Goal: Task Accomplishment & Management: Use online tool/utility

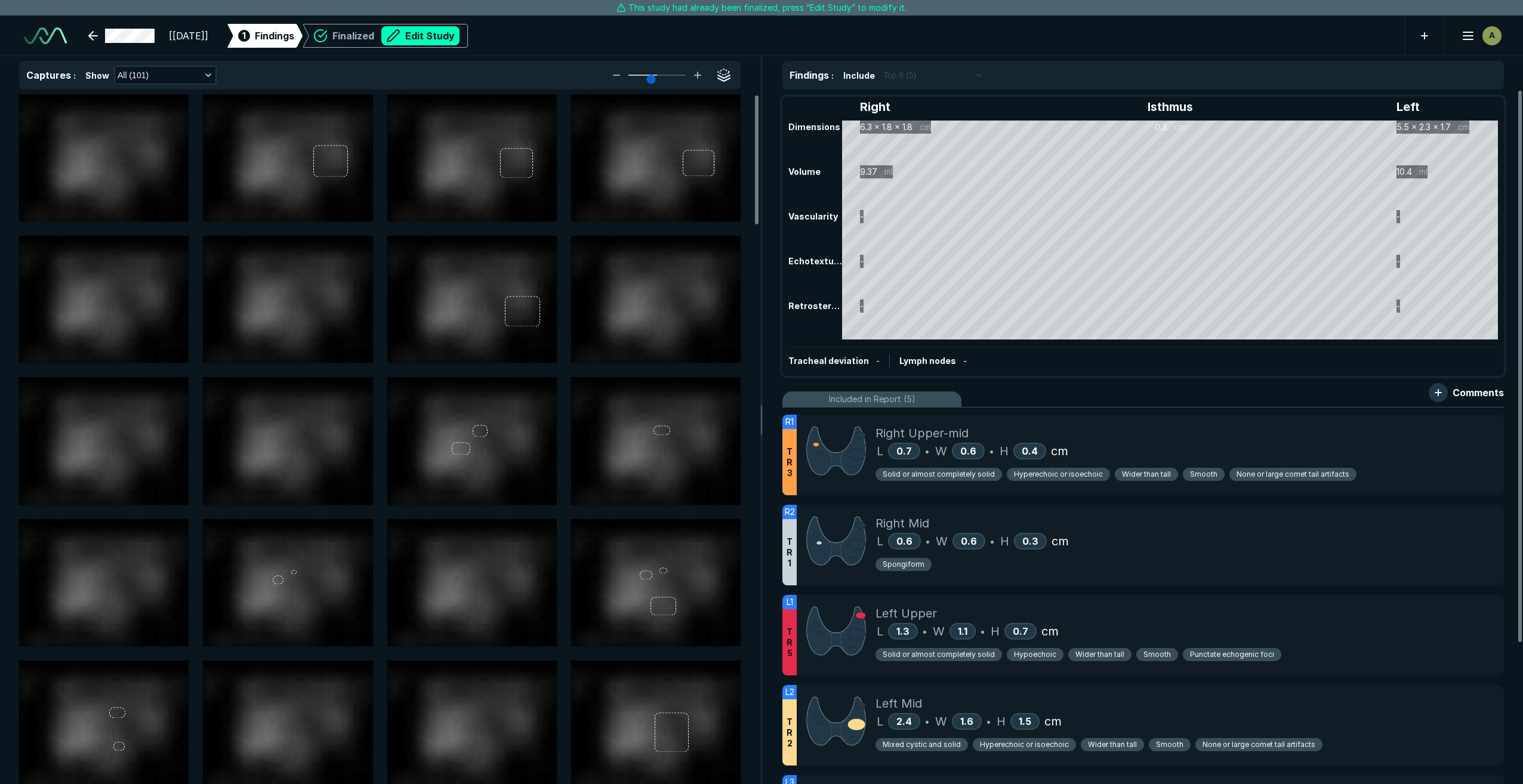
scroll to position [2752, 4768]
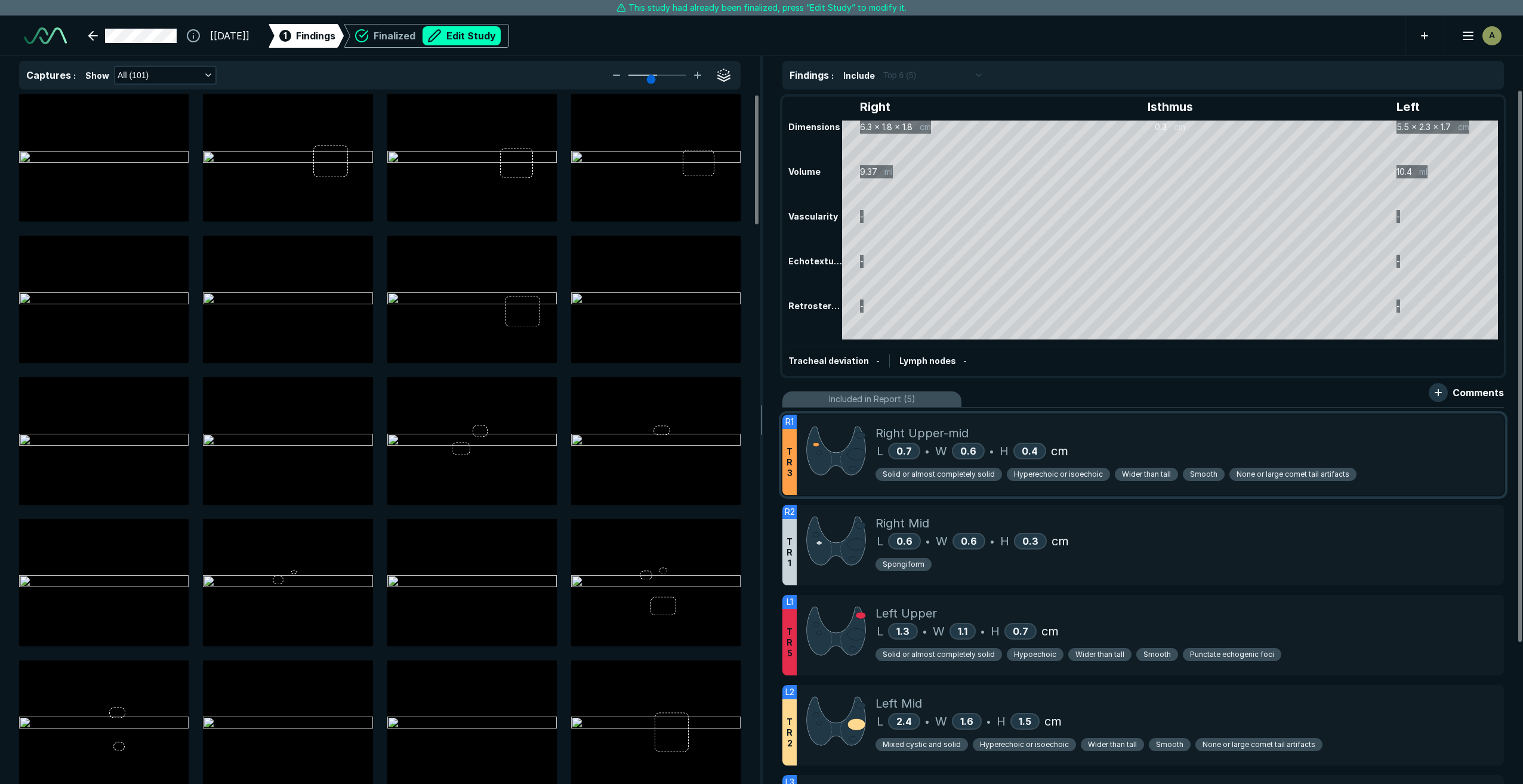
click at [1143, 436] on div "Right Upper-mid" at bounding box center [1184, 433] width 619 height 18
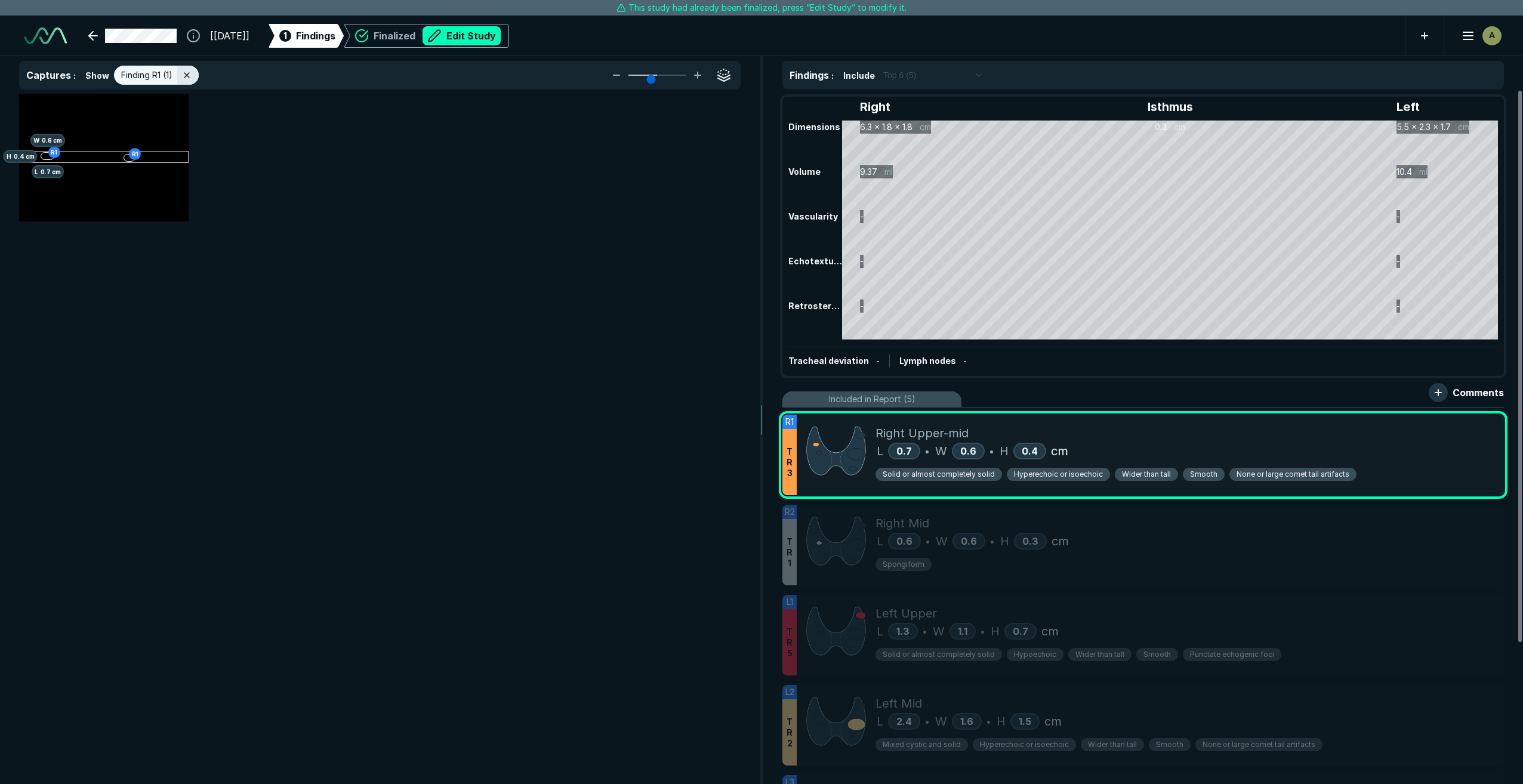
scroll to position [4506, 4761]
click at [175, 106] on button "button" at bounding box center [172, 111] width 24 height 24
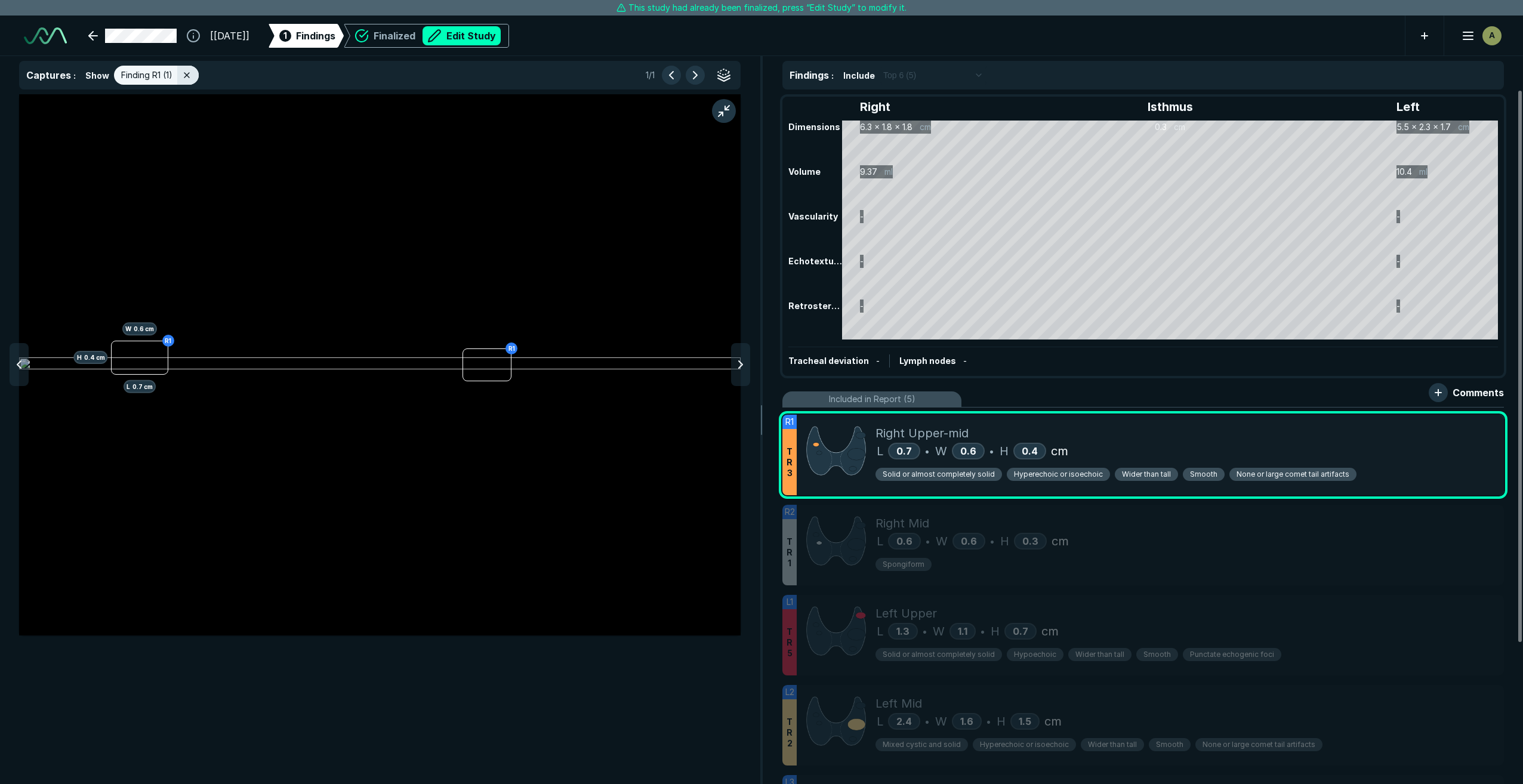
click at [501, 34] on button "Edit Study" at bounding box center [461, 35] width 78 height 19
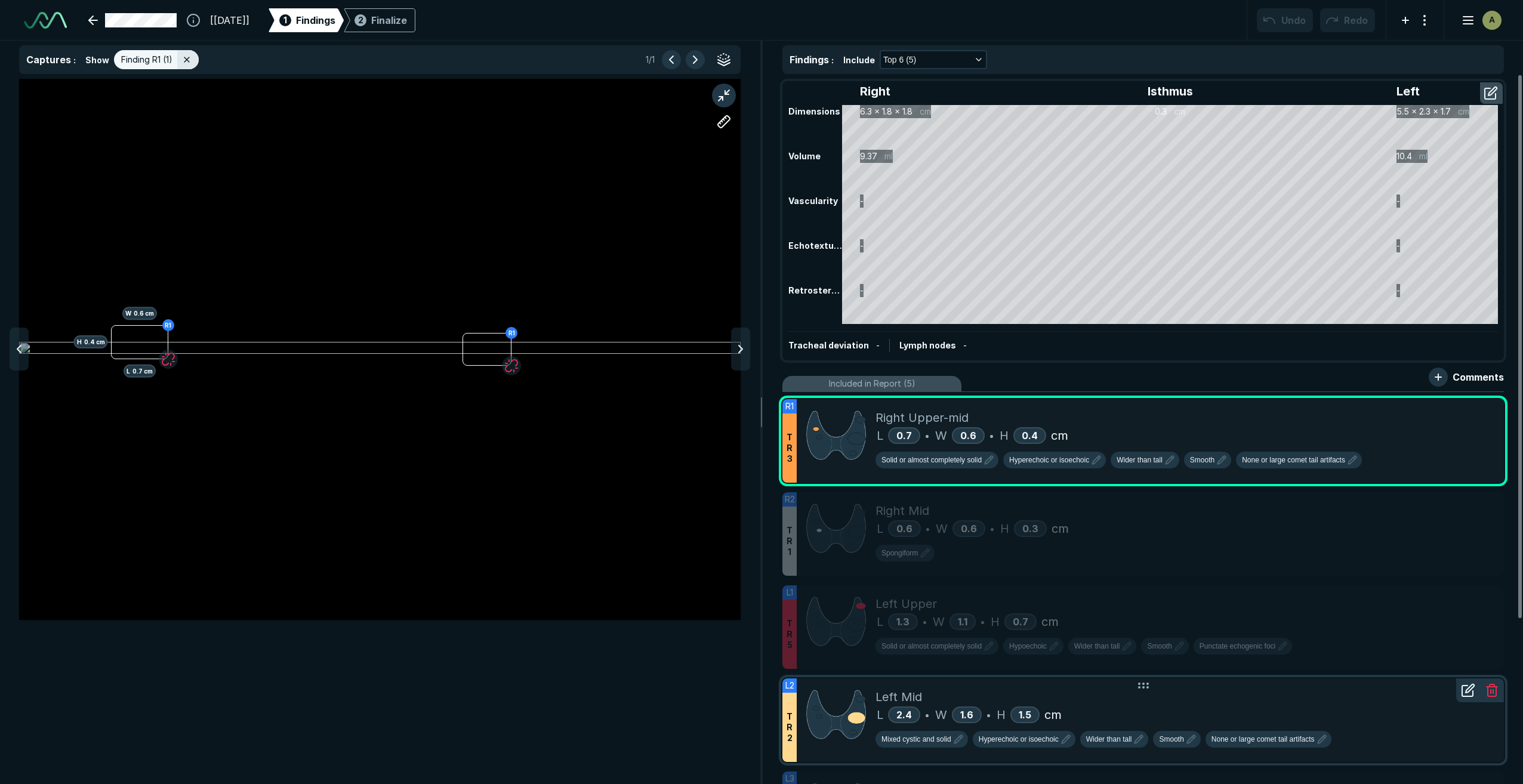
scroll to position [4852, 8386]
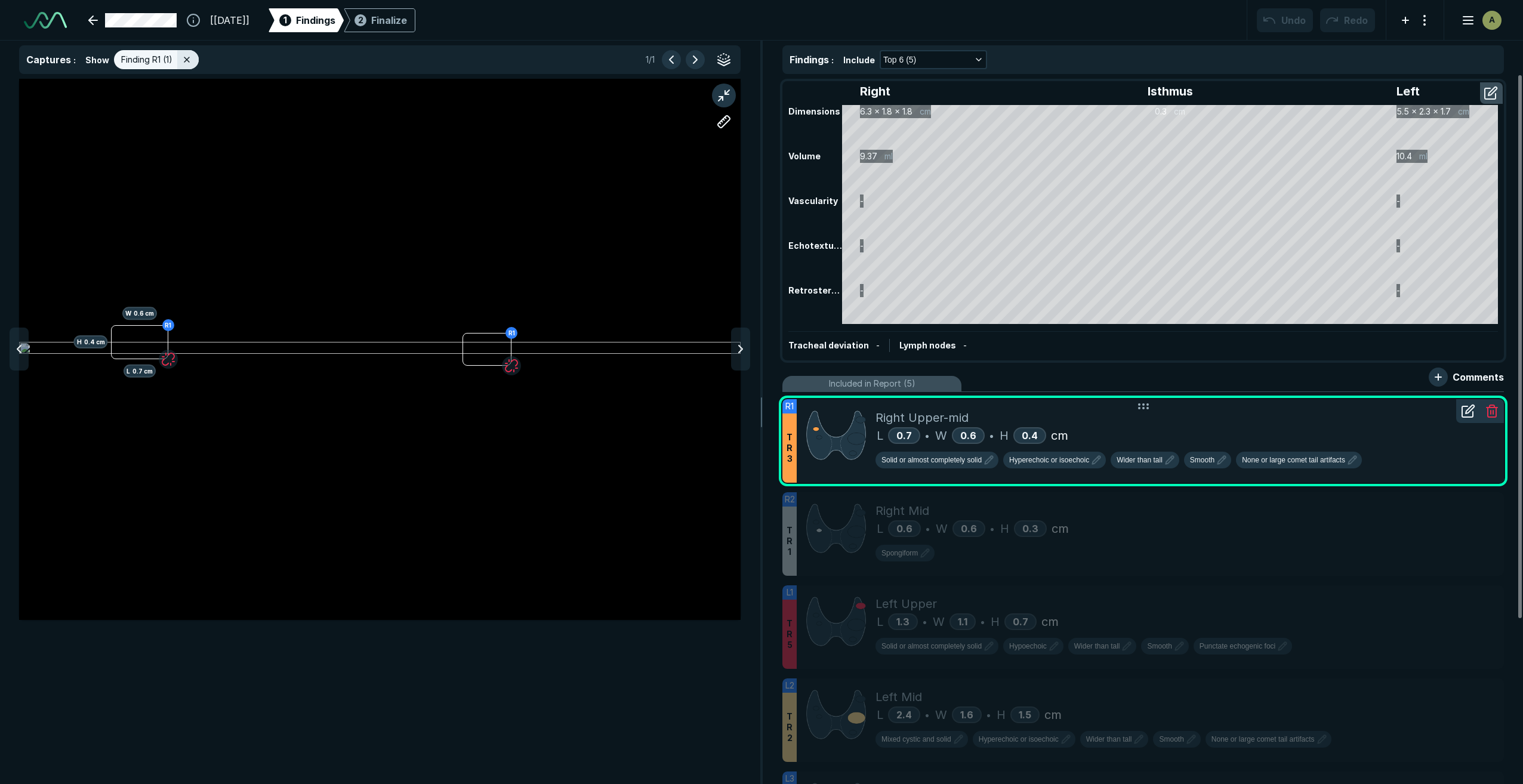
click at [1470, 411] on icon at bounding box center [1468, 411] width 14 height 14
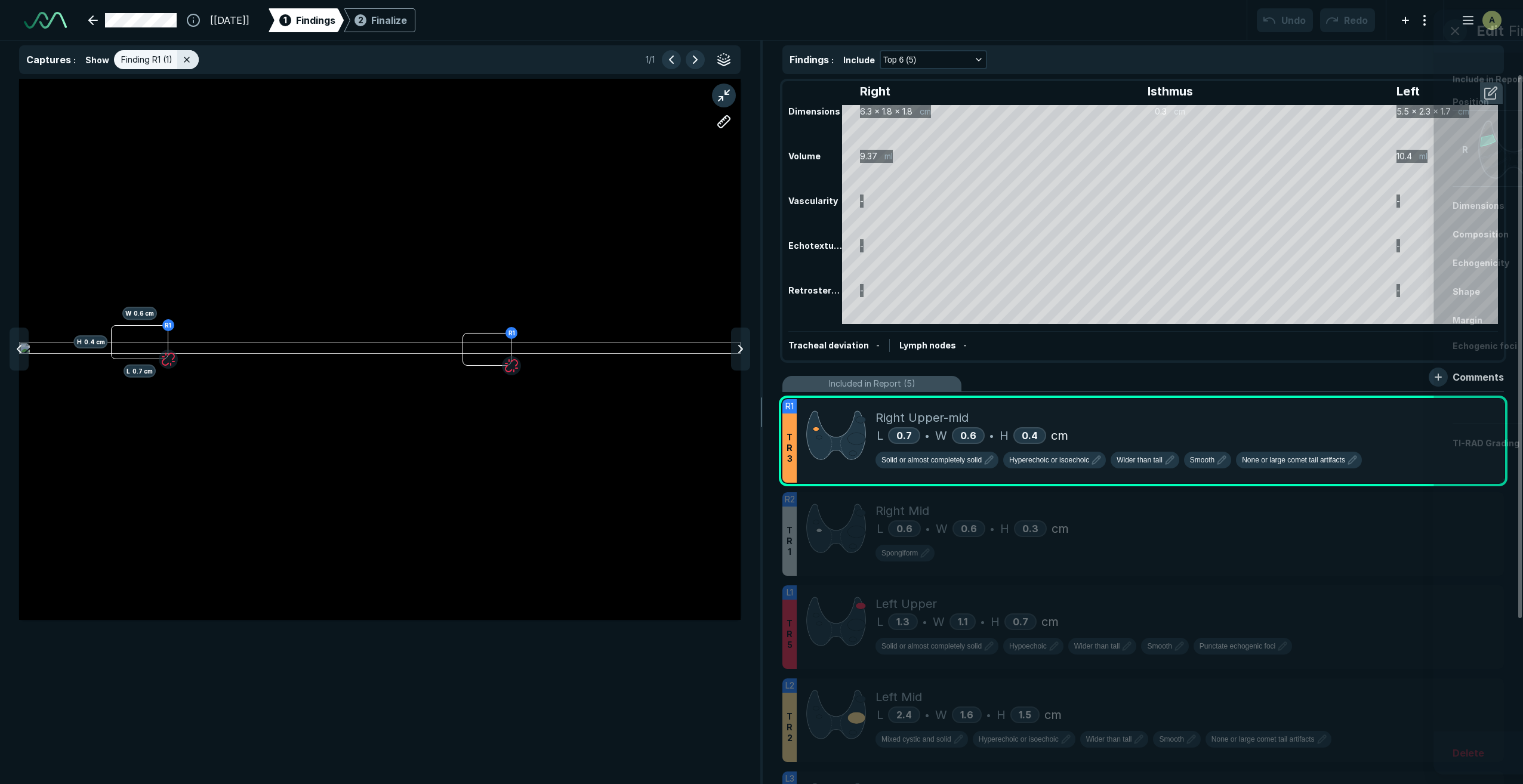
scroll to position [4371, 3061]
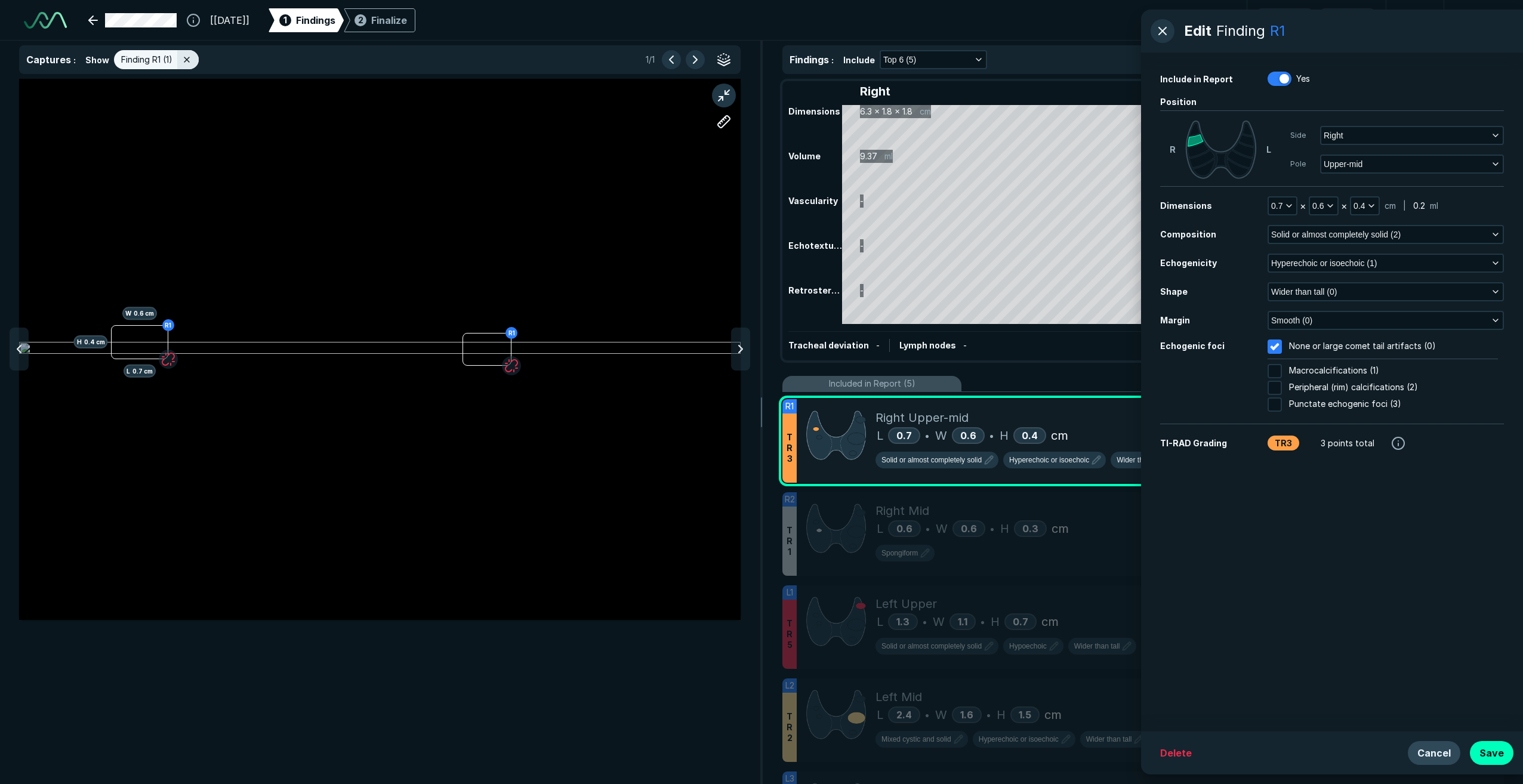
click at [1442, 752] on button "Cancel" at bounding box center [1434, 753] width 52 height 24
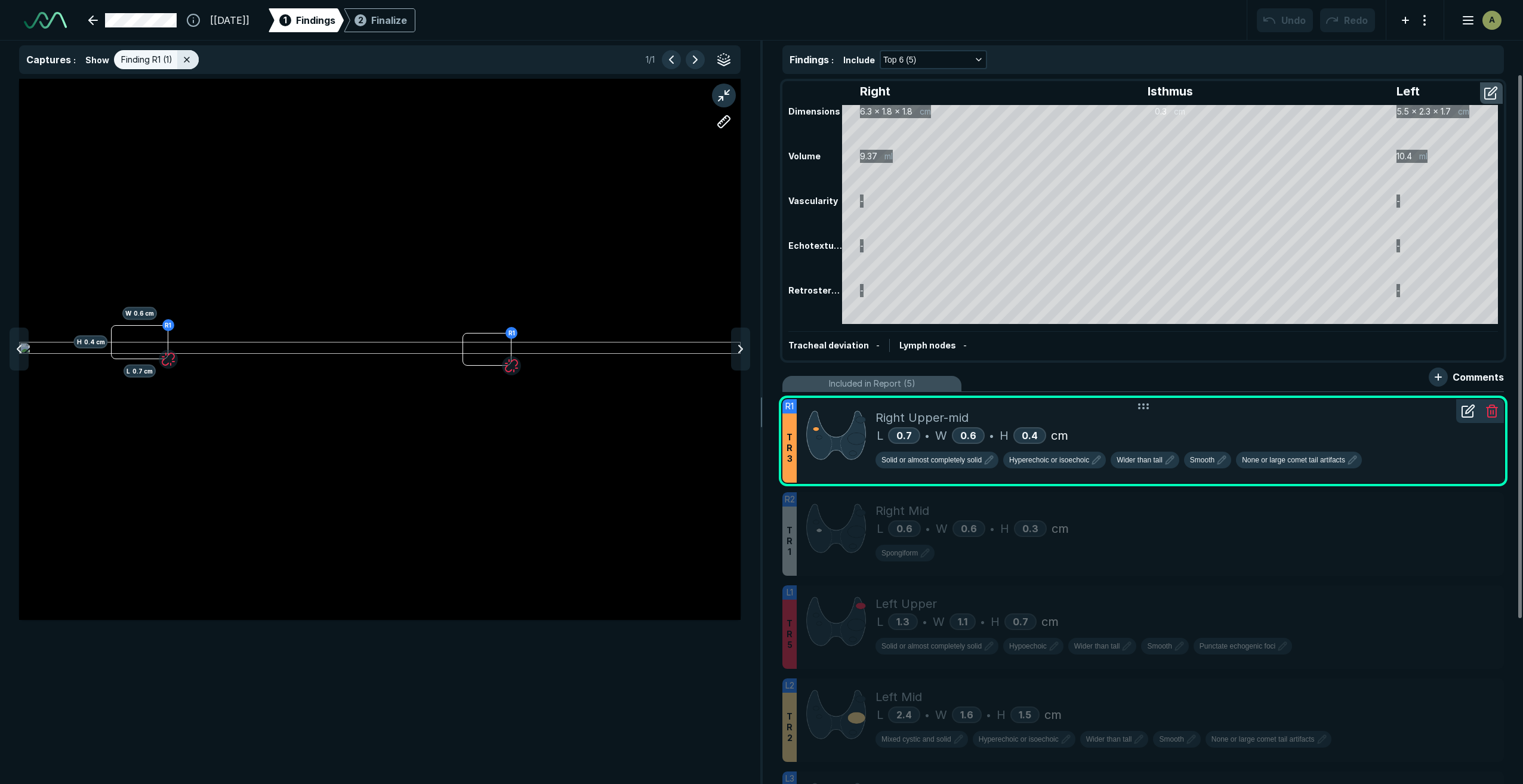
click at [1138, 420] on div "Right Upper-mid" at bounding box center [1184, 417] width 619 height 18
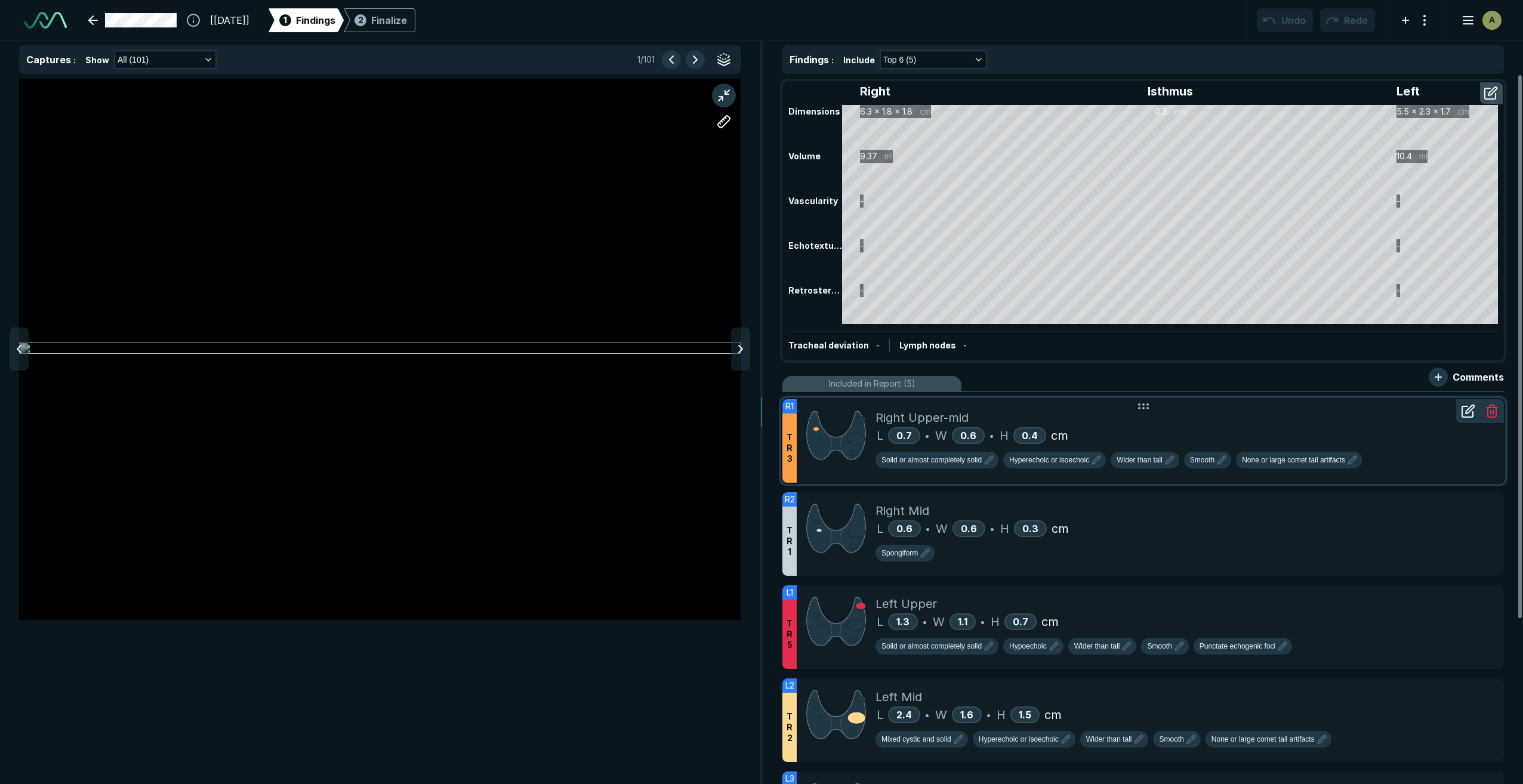
scroll to position [4575, 4761]
click at [205, 60] on icon "button" at bounding box center [208, 60] width 10 height 10
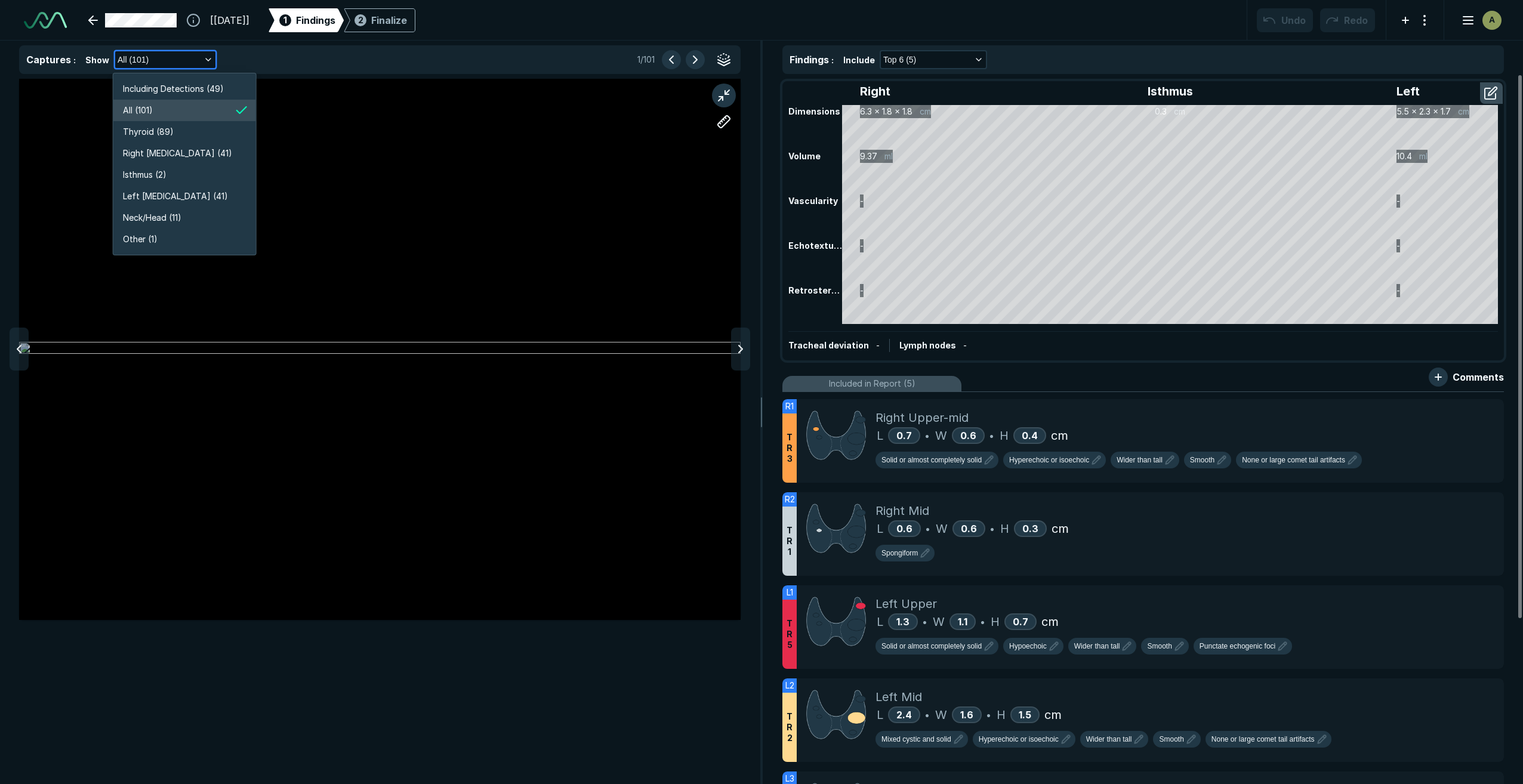
scroll to position [2280, 2133]
click at [175, 197] on span "Left [MEDICAL_DATA] (41)" at bounding box center [175, 196] width 105 height 13
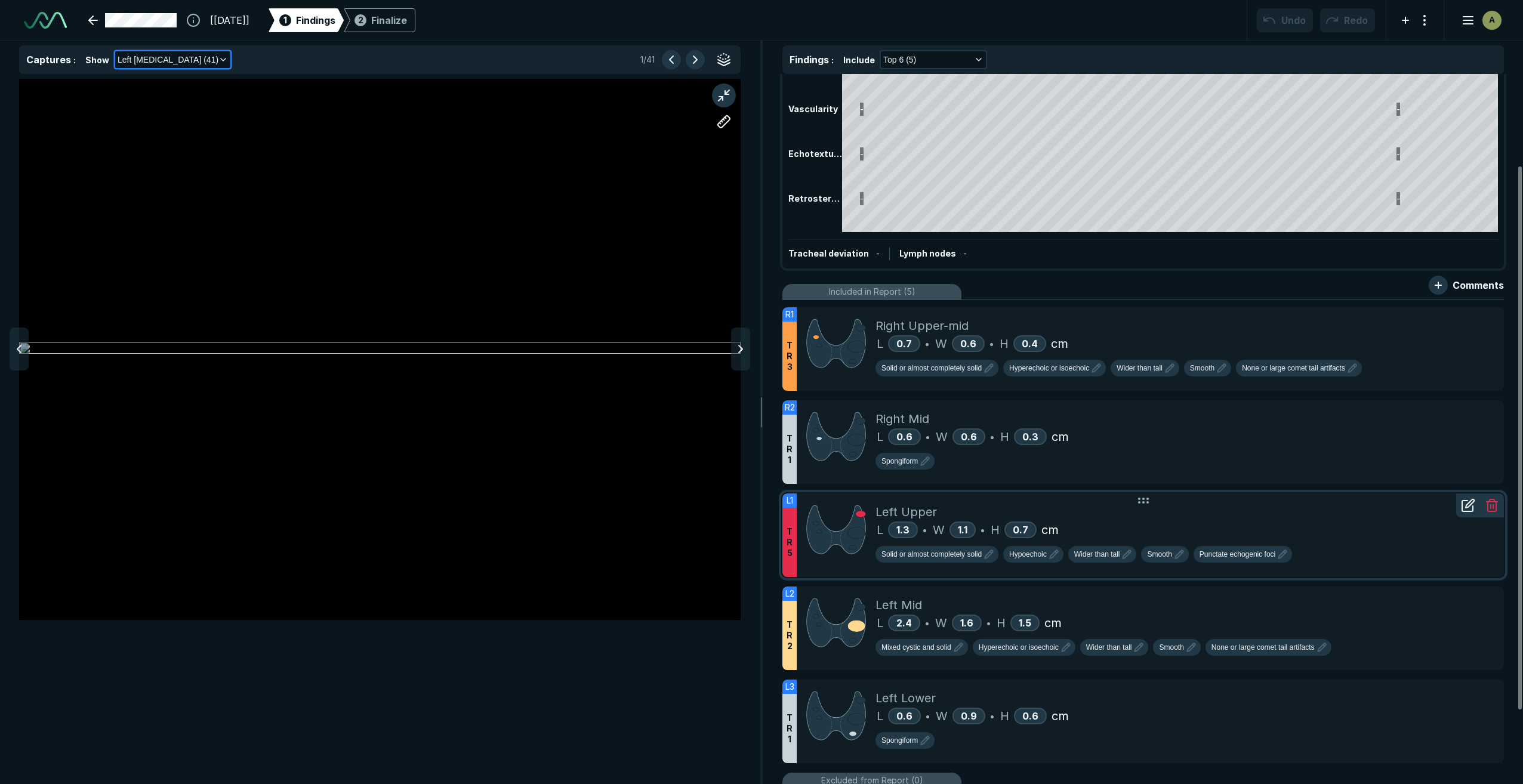
scroll to position [119, 0]
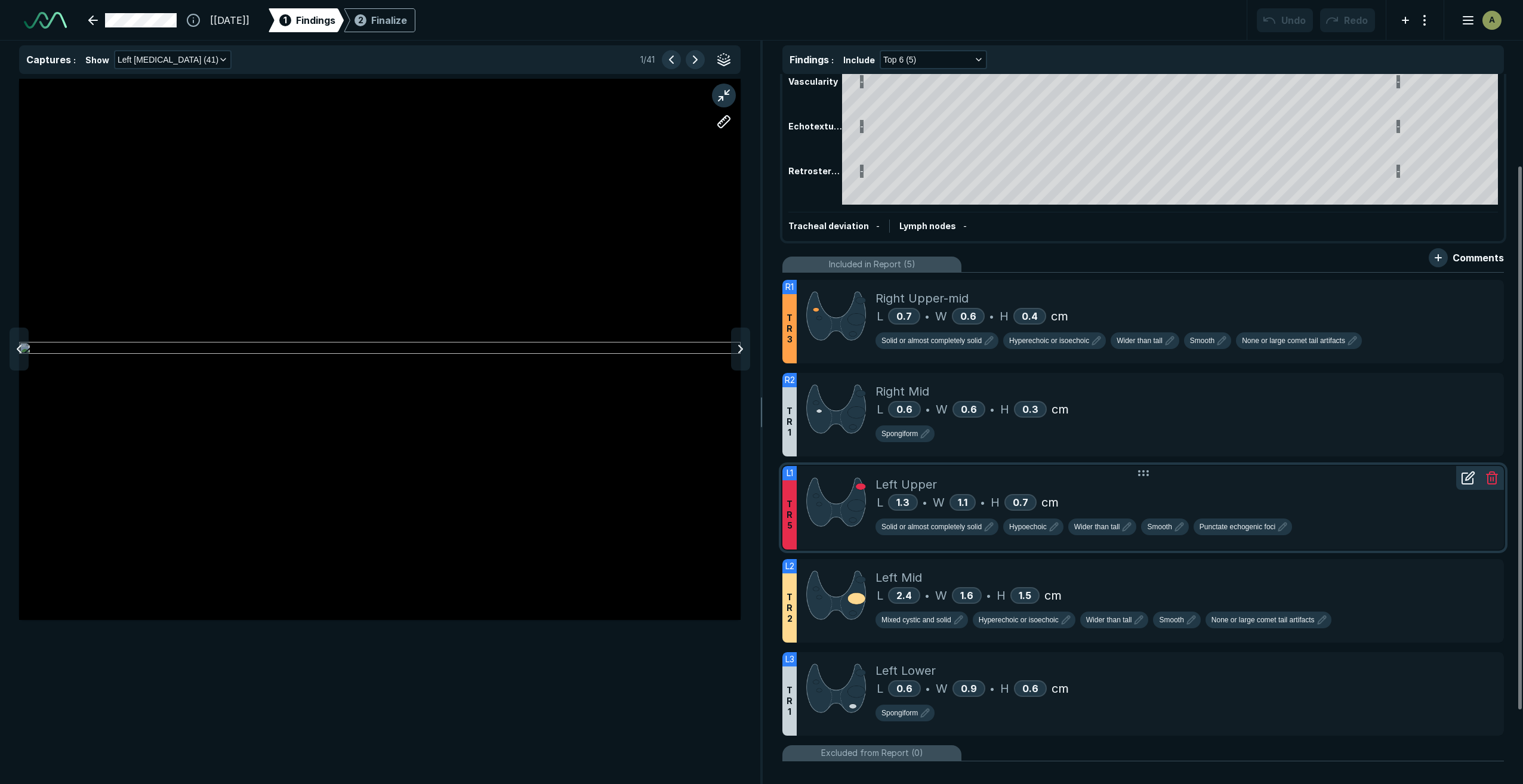
click at [1102, 492] on div "Left Upper" at bounding box center [1184, 484] width 619 height 18
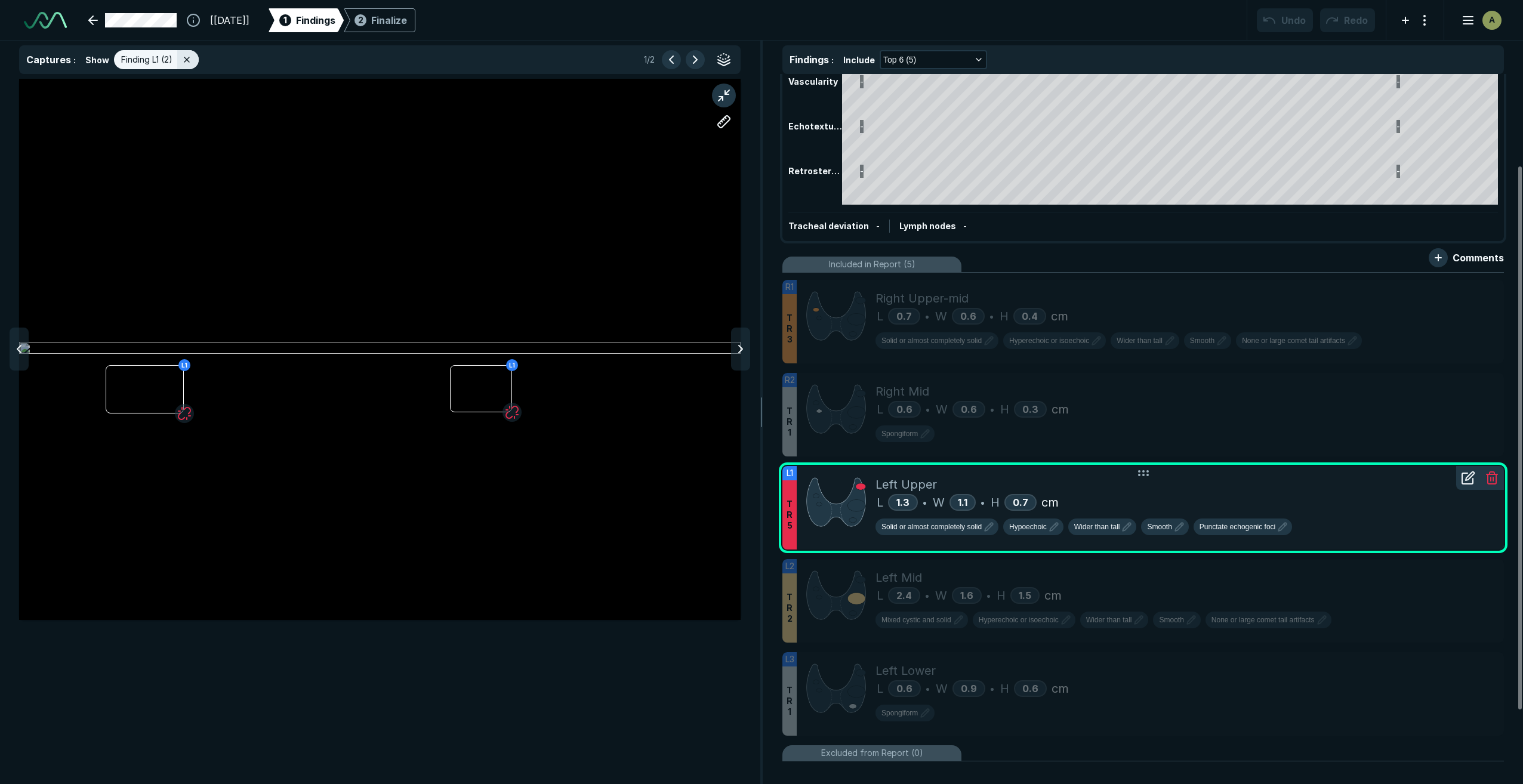
scroll to position [4575, 4761]
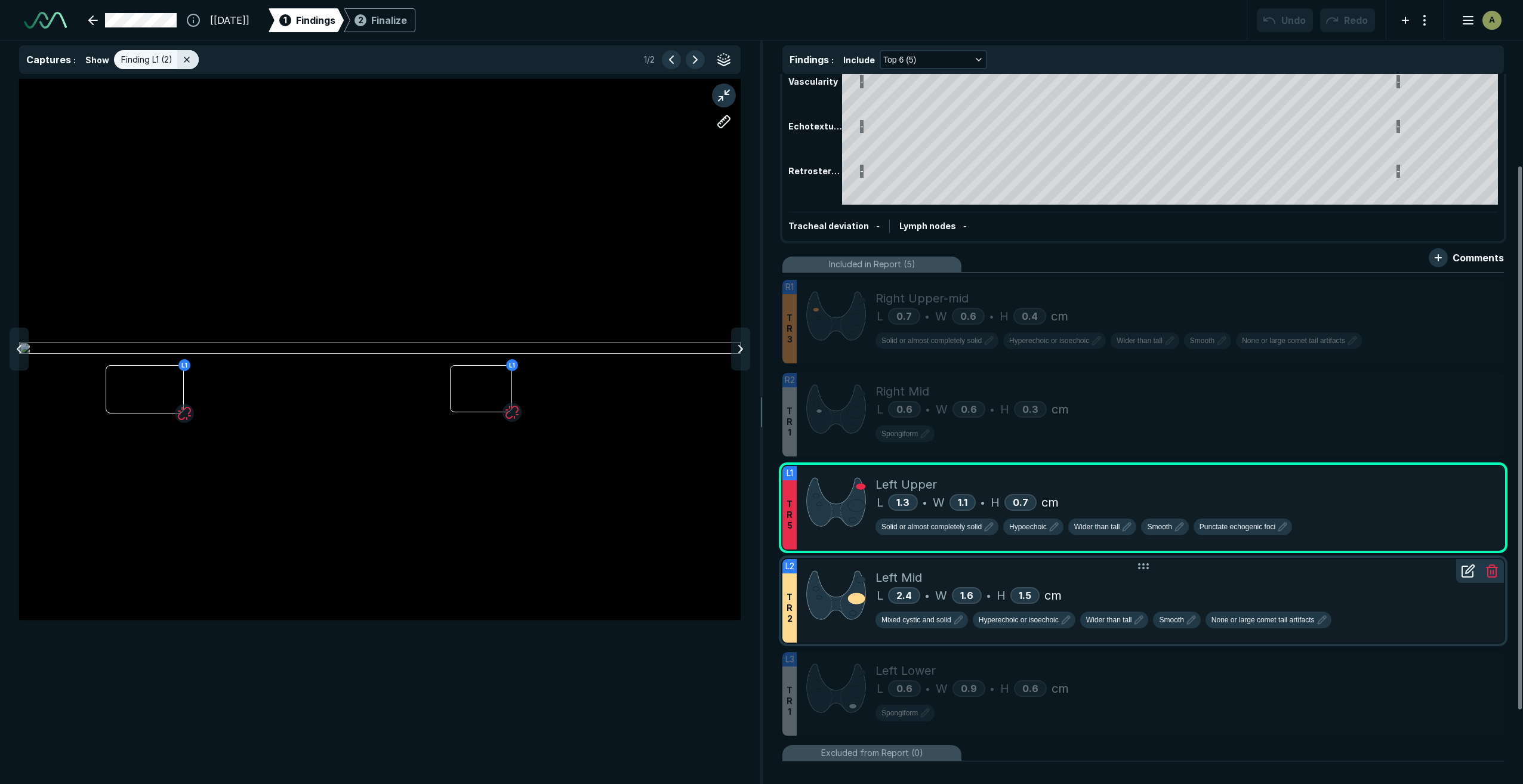
click at [1114, 596] on div "L 2.4 • W 1.6 • H 1.5 cm" at bounding box center [1184, 595] width 619 height 18
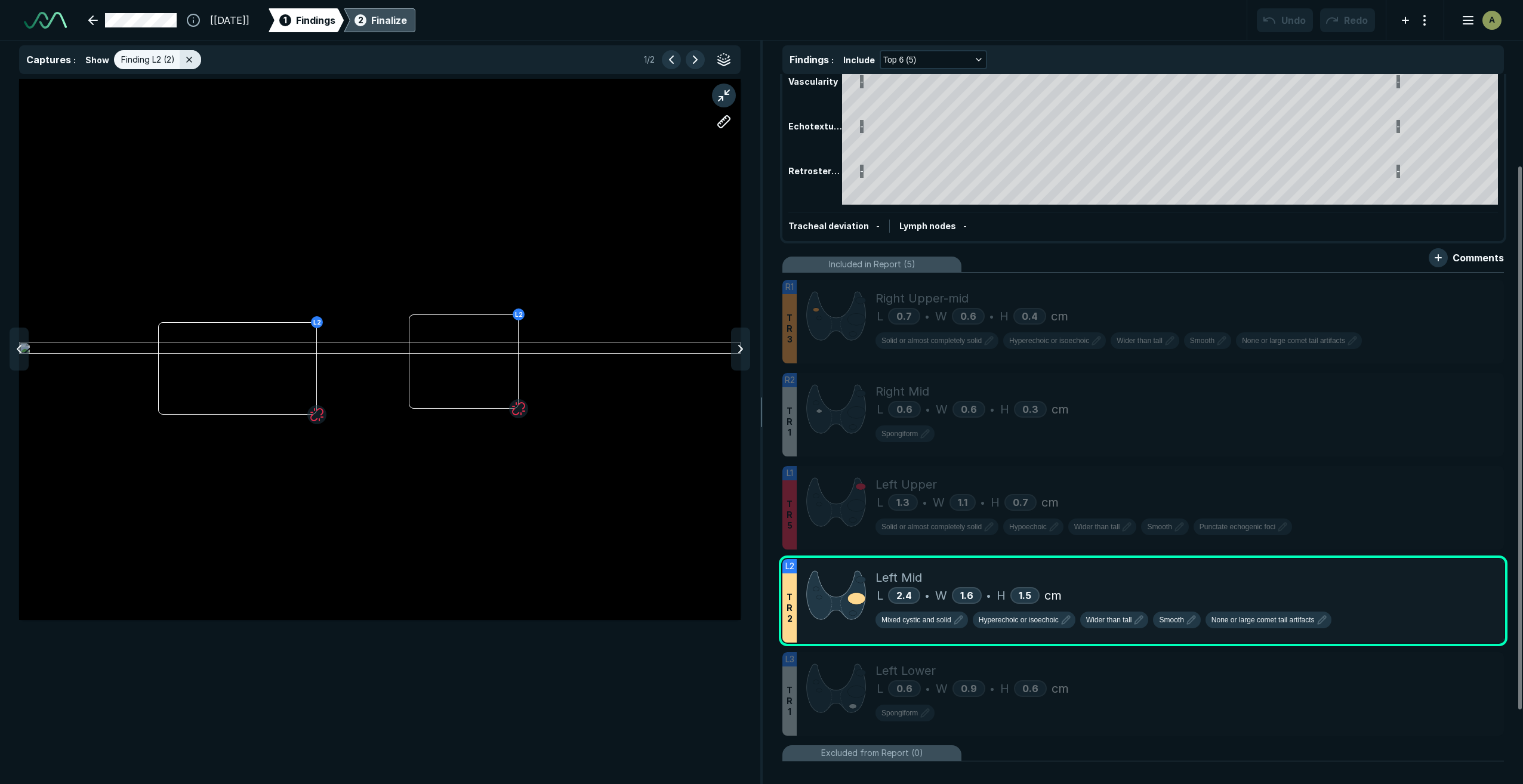
click at [407, 25] on div "Finalize" at bounding box center [389, 20] width 36 height 14
